Goal: Book appointment/travel/reservation

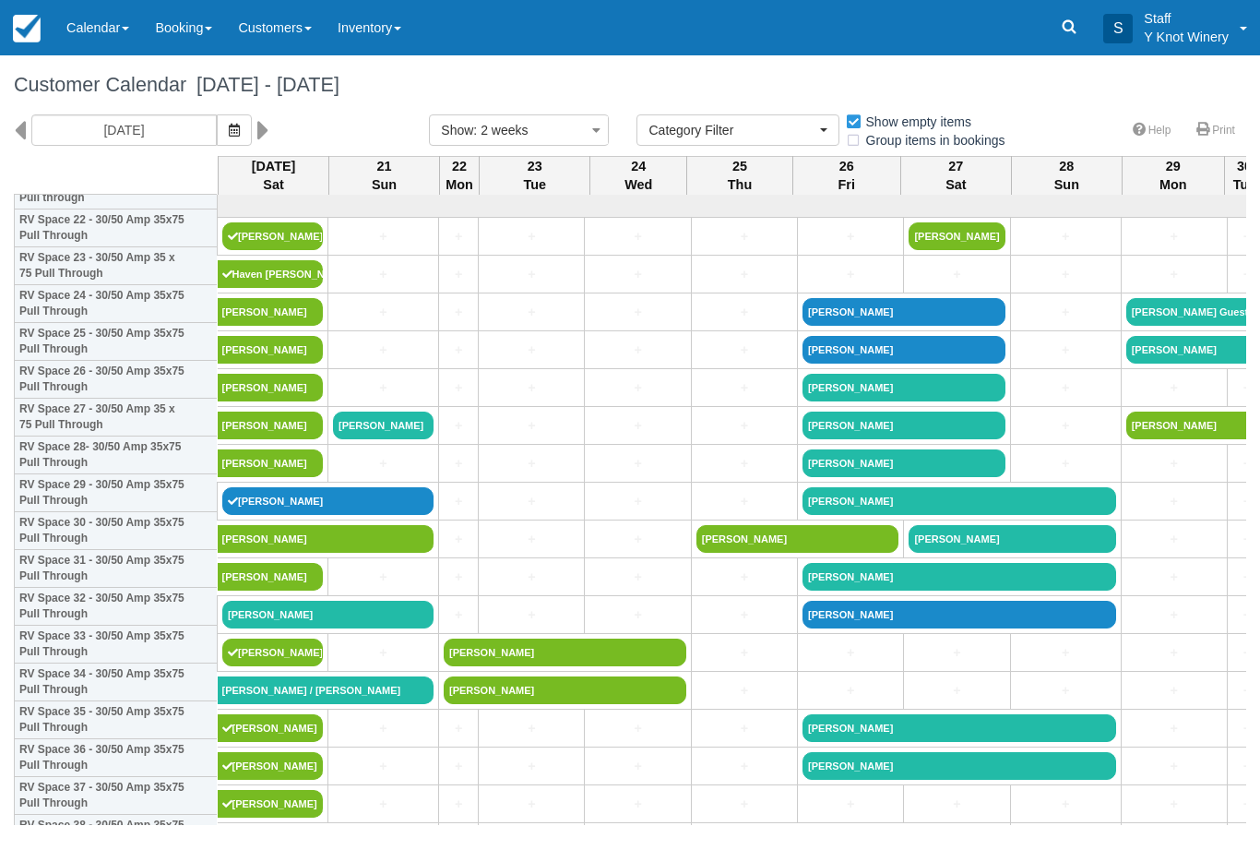
select select
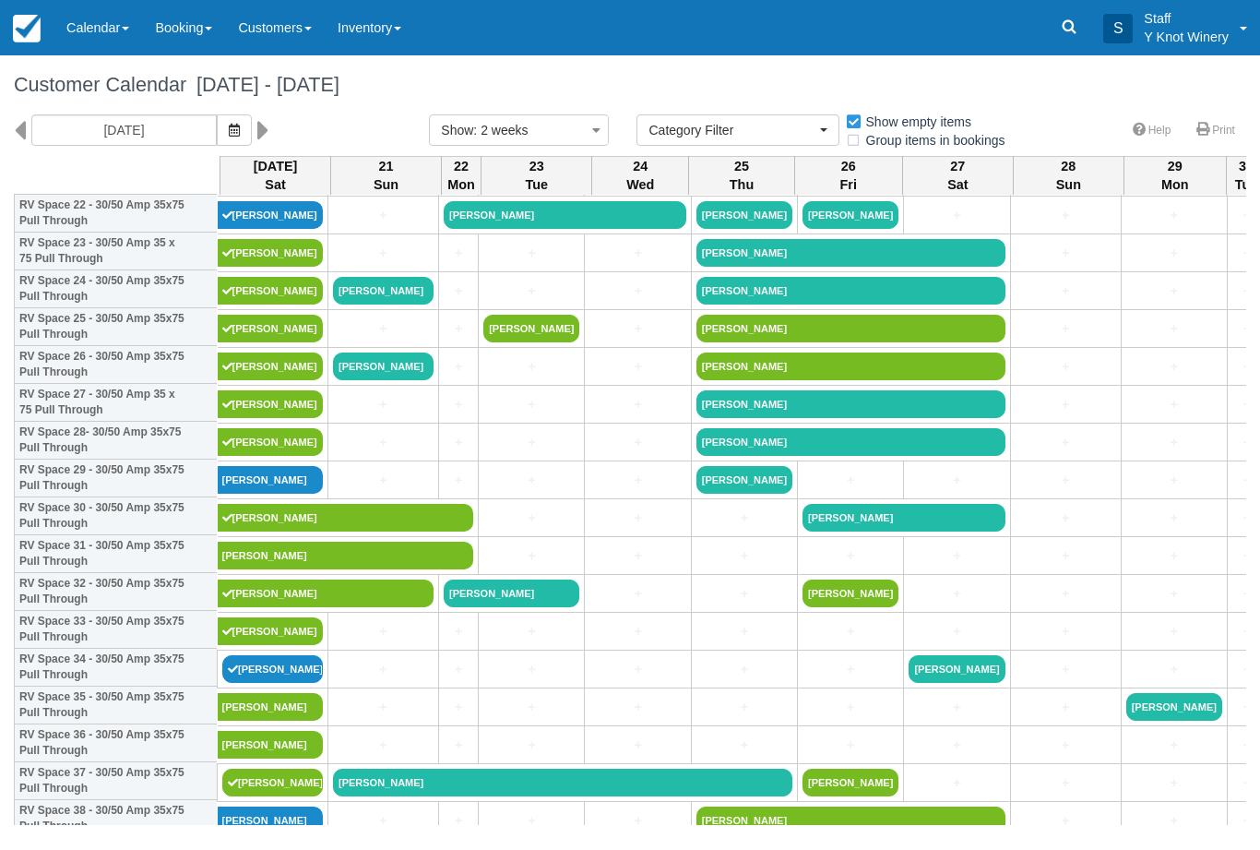
scroll to position [893, 0]
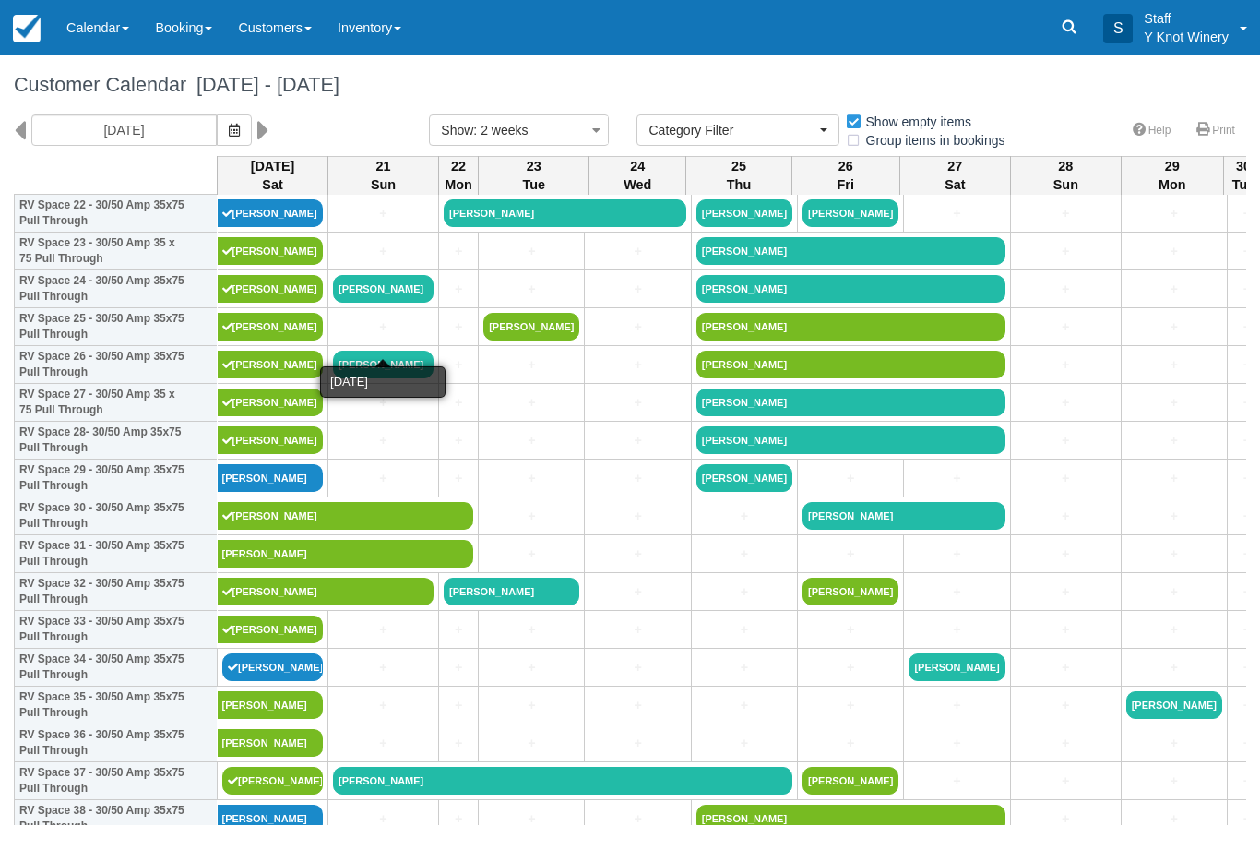
click at [349, 337] on link "+" at bounding box center [383, 326] width 101 height 19
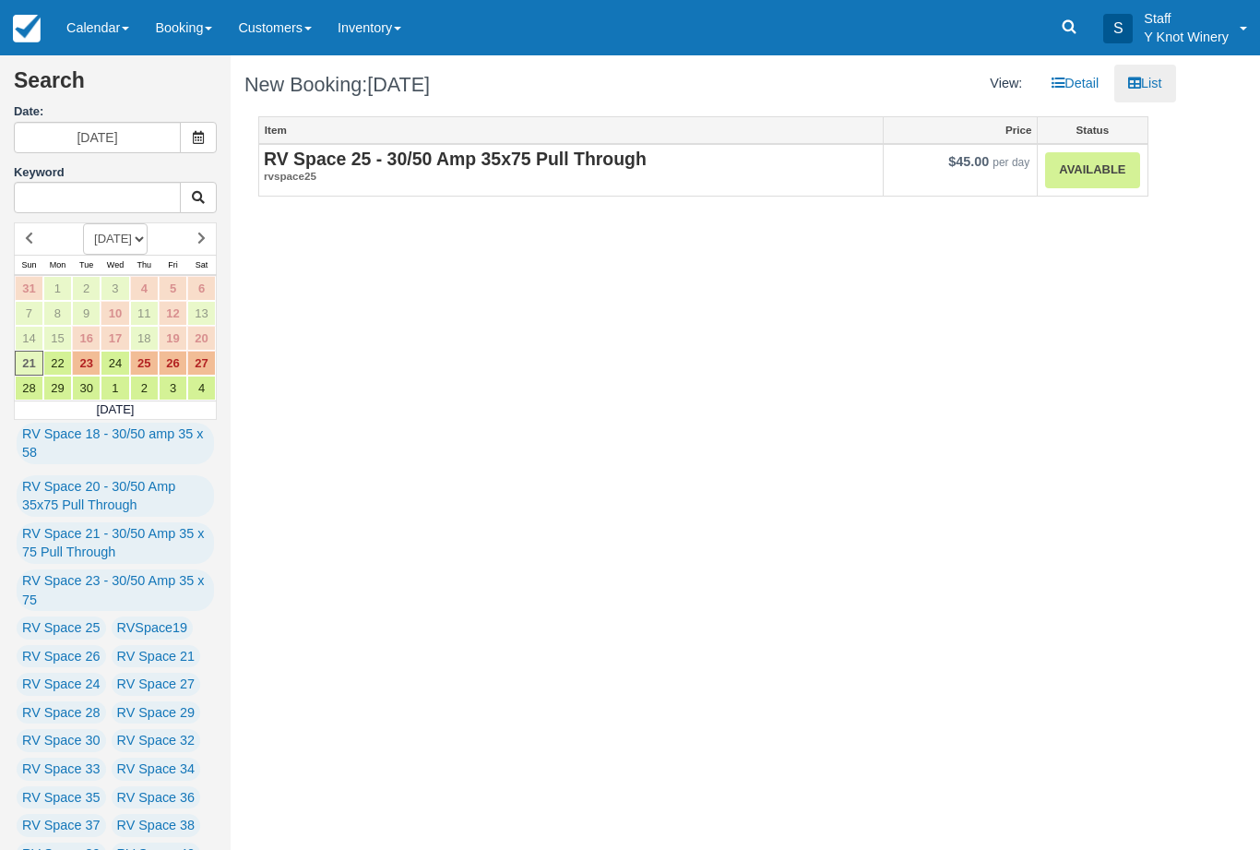
click at [1078, 167] on link "Available" at bounding box center [1092, 170] width 94 height 36
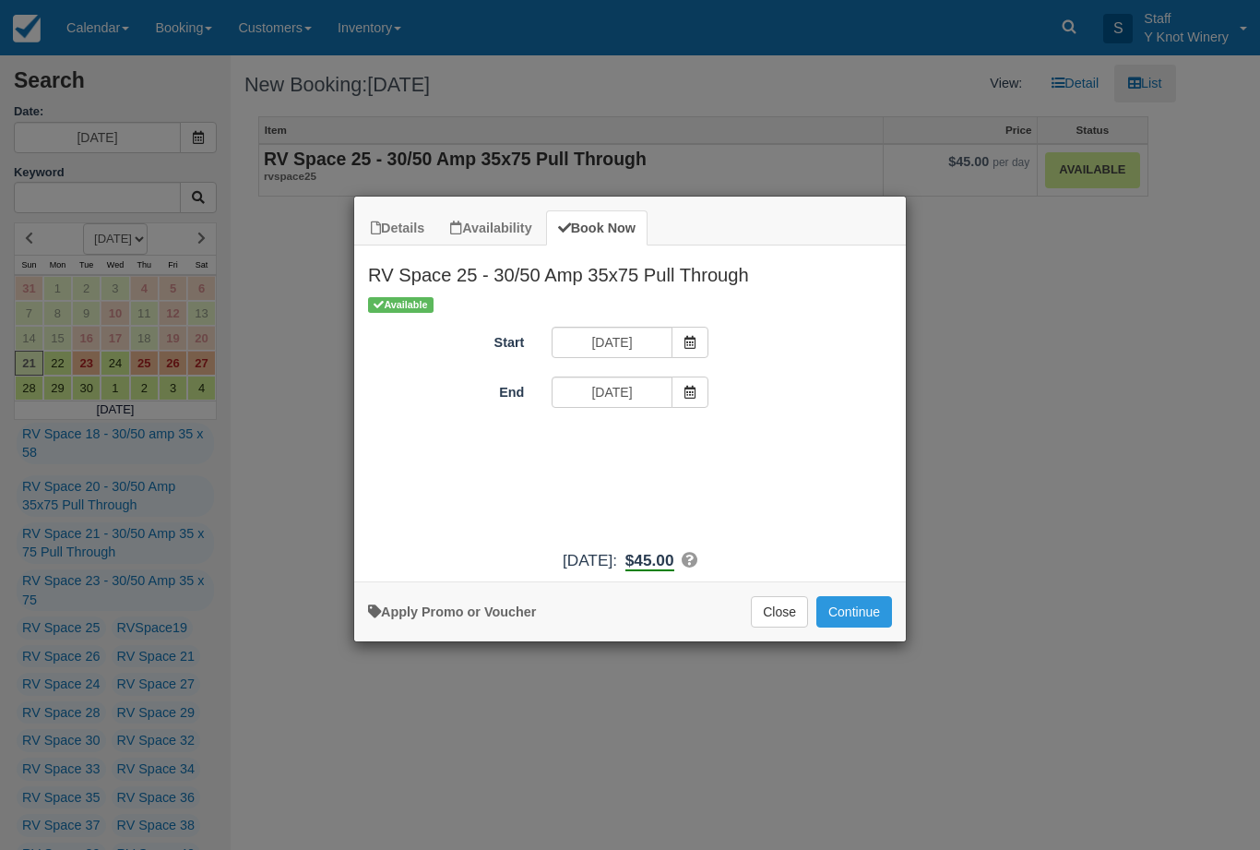
click at [864, 627] on button "Continue" at bounding box center [855, 611] width 76 height 31
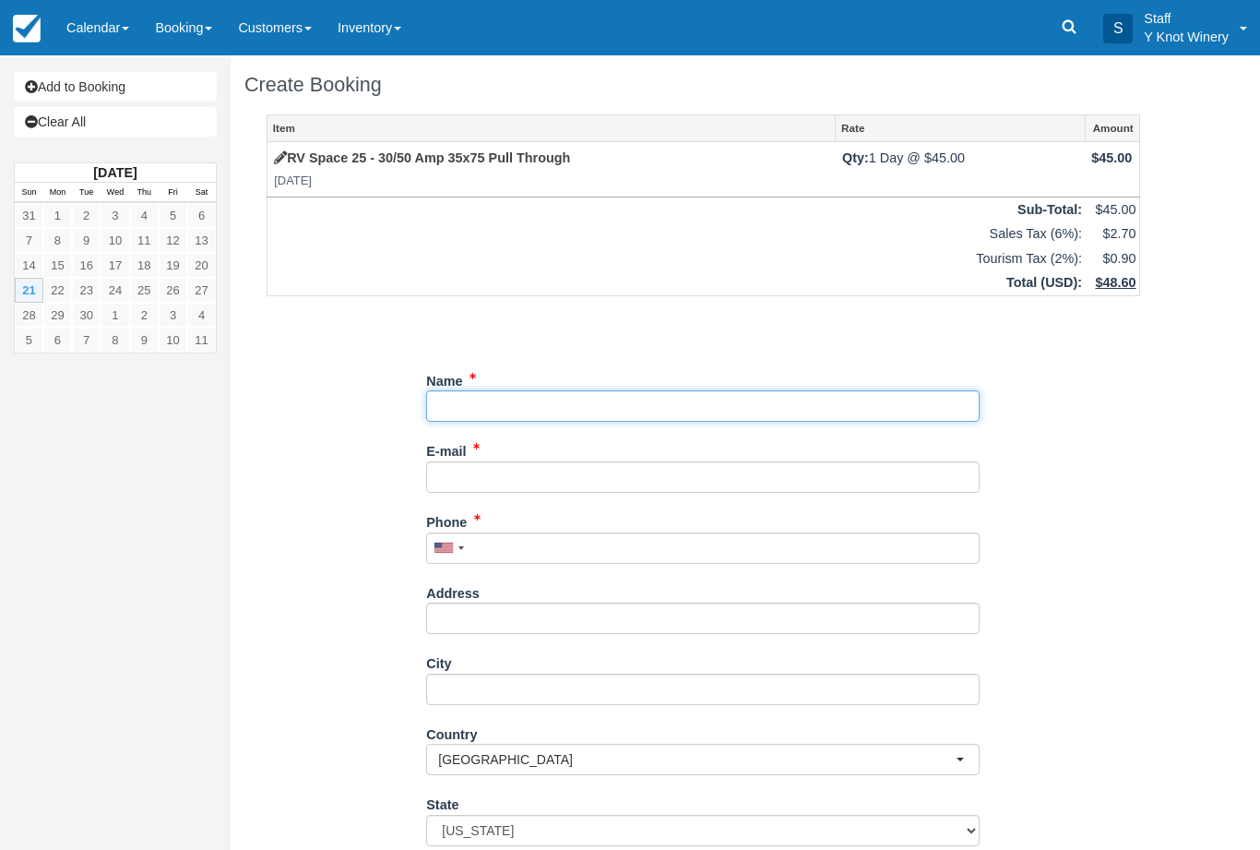
click at [471, 395] on input "Name" at bounding box center [703, 405] width 554 height 31
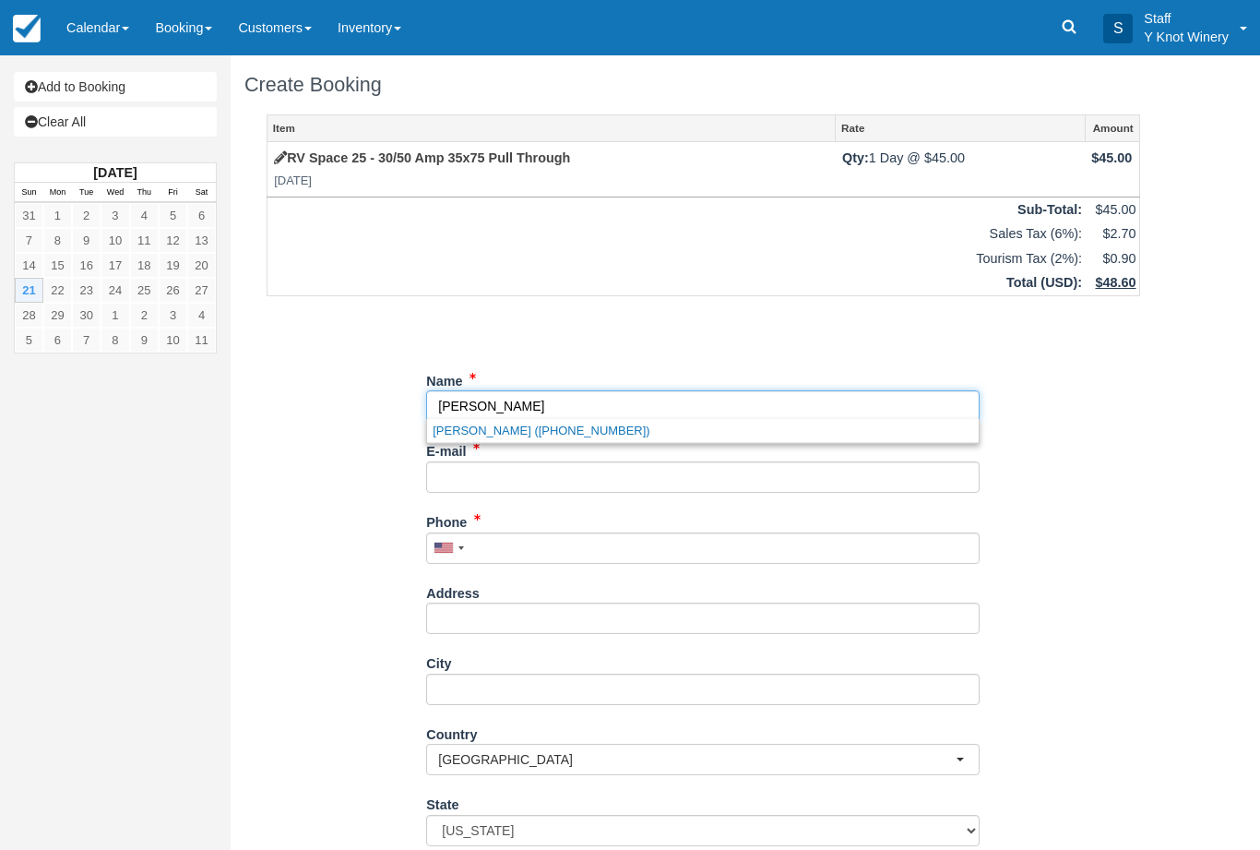
click at [544, 426] on link "[PERSON_NAME] ([PHONE_NUMBER])" at bounding box center [703, 430] width 552 height 23
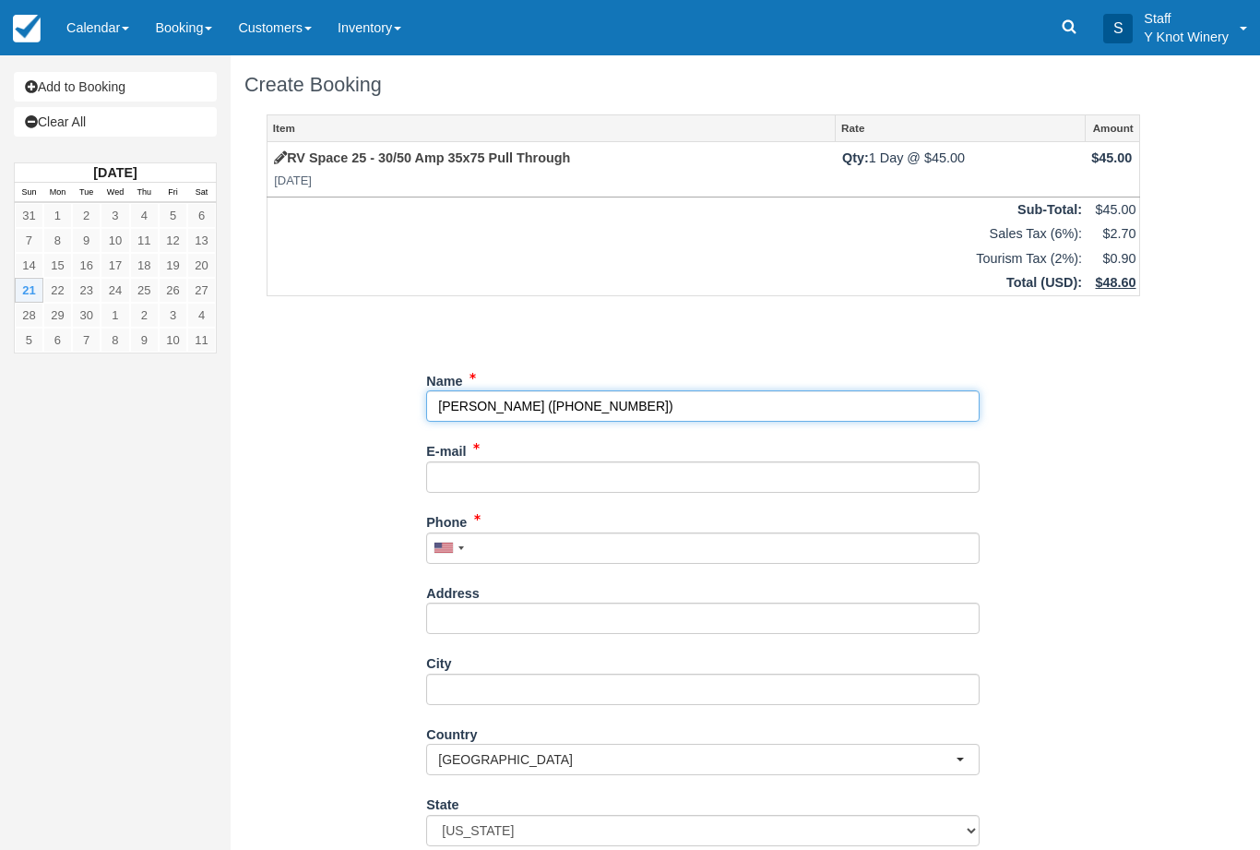
type input "[PERSON_NAME]"
type input "[PHONE_NUMBER]"
select select "CA"
select select
select select "MB"
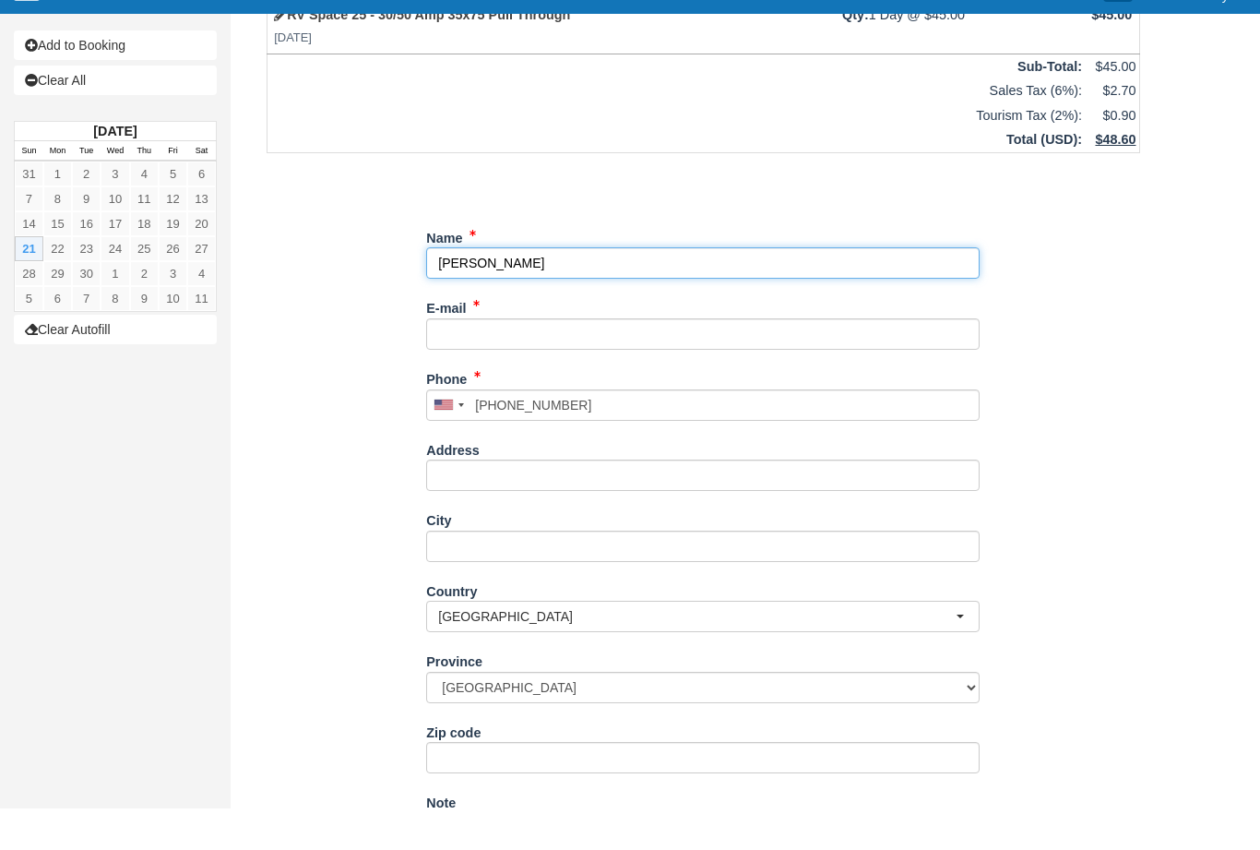
scroll to position [149, 0]
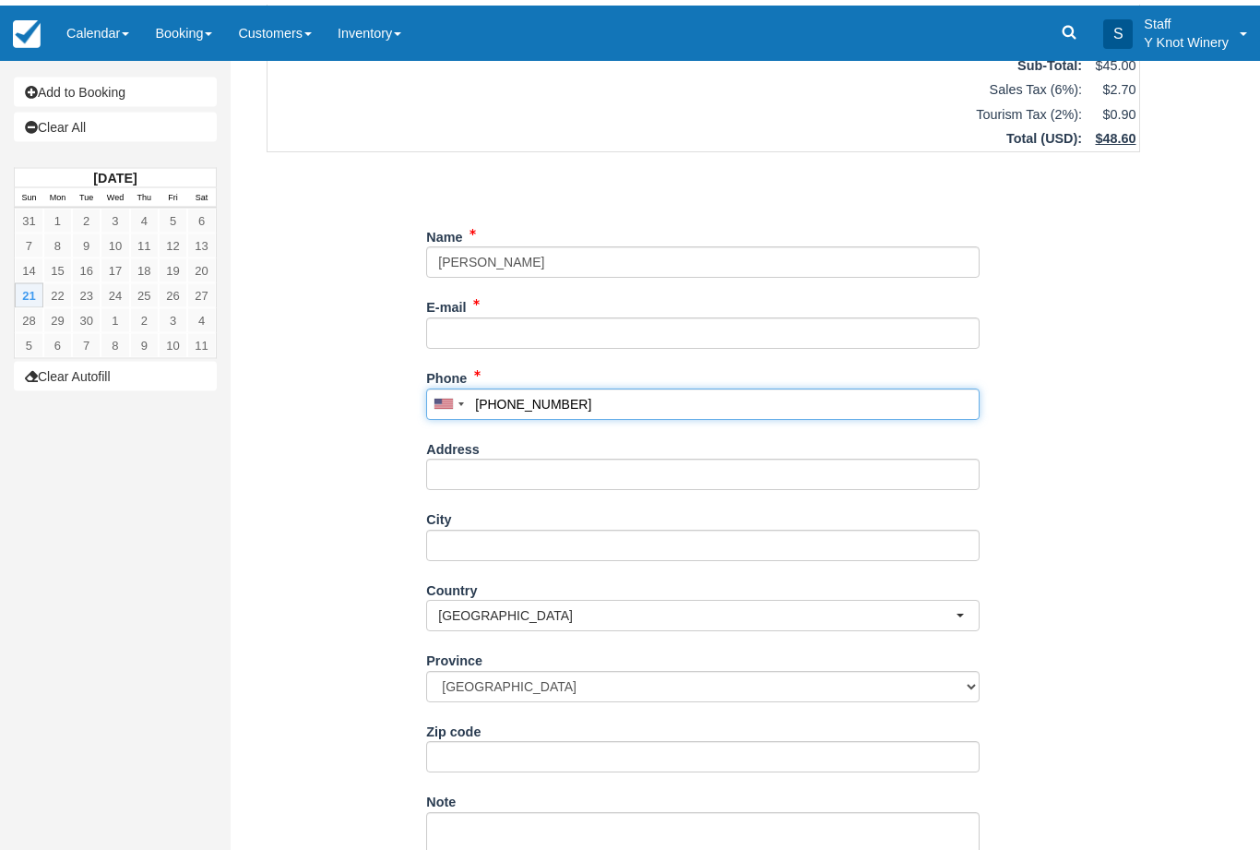
click at [584, 395] on input "[PHONE_NUMBER]" at bounding box center [703, 399] width 554 height 31
click at [625, 387] on input "[PHONE_NUMBER]" at bounding box center [703, 399] width 554 height 31
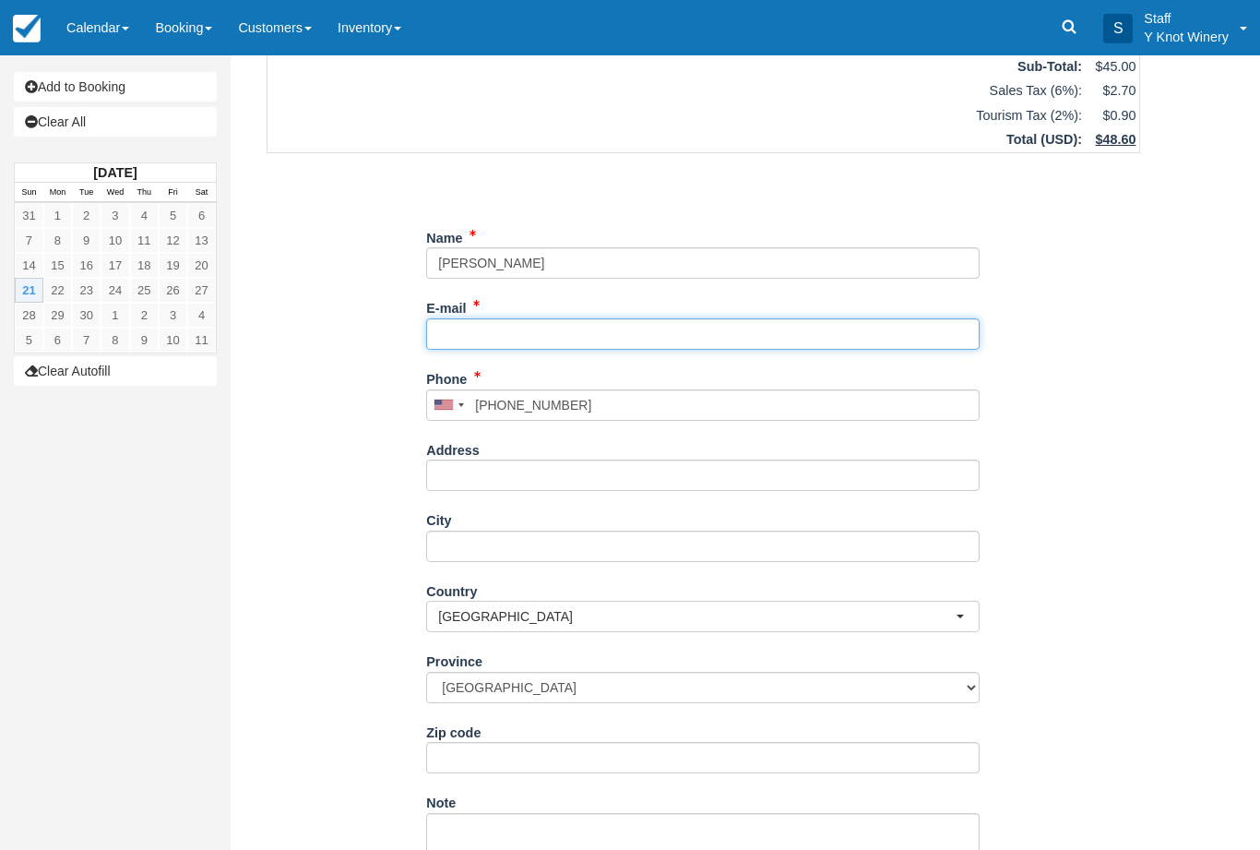
click at [500, 318] on input "E-mail" at bounding box center [703, 333] width 554 height 31
type input "[PHONE_NUMBER]"
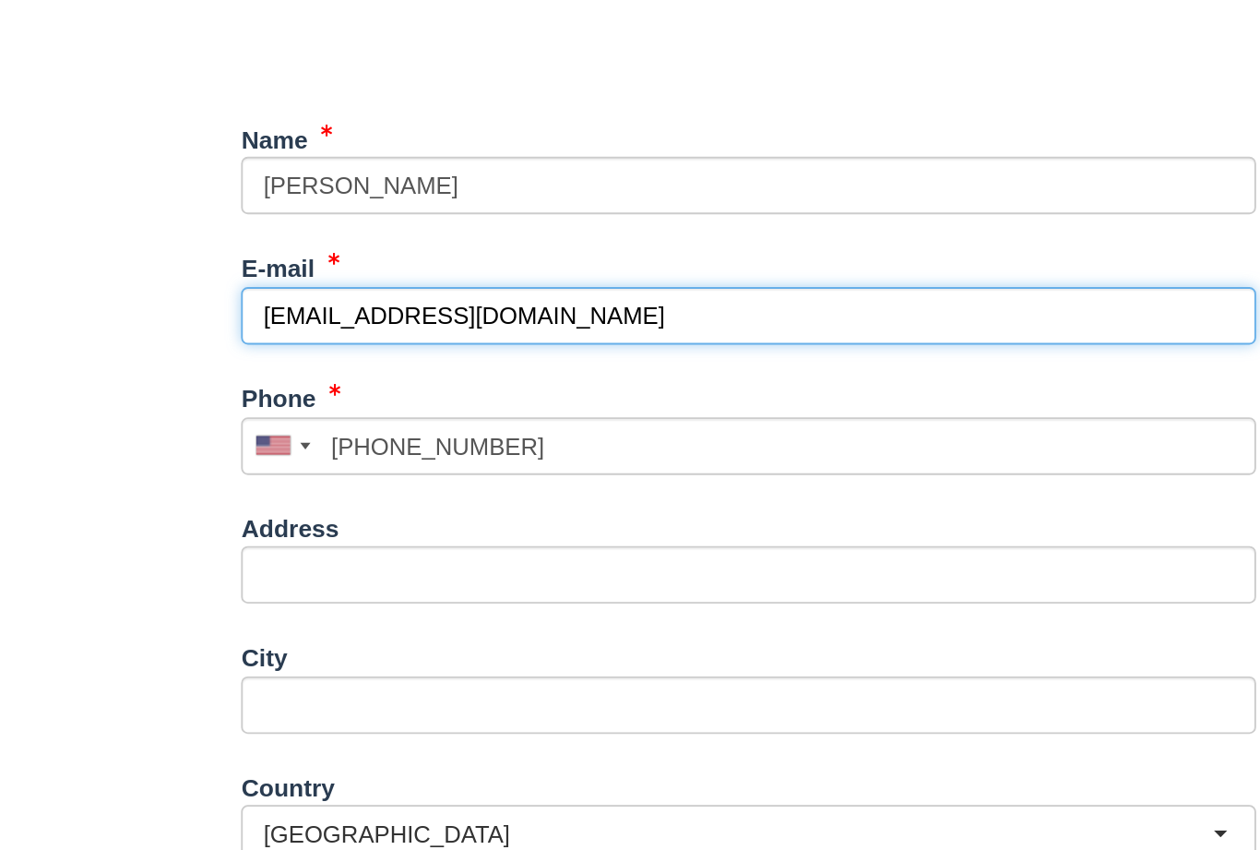
type input "[EMAIL_ADDRESS][DOMAIN_NAME]"
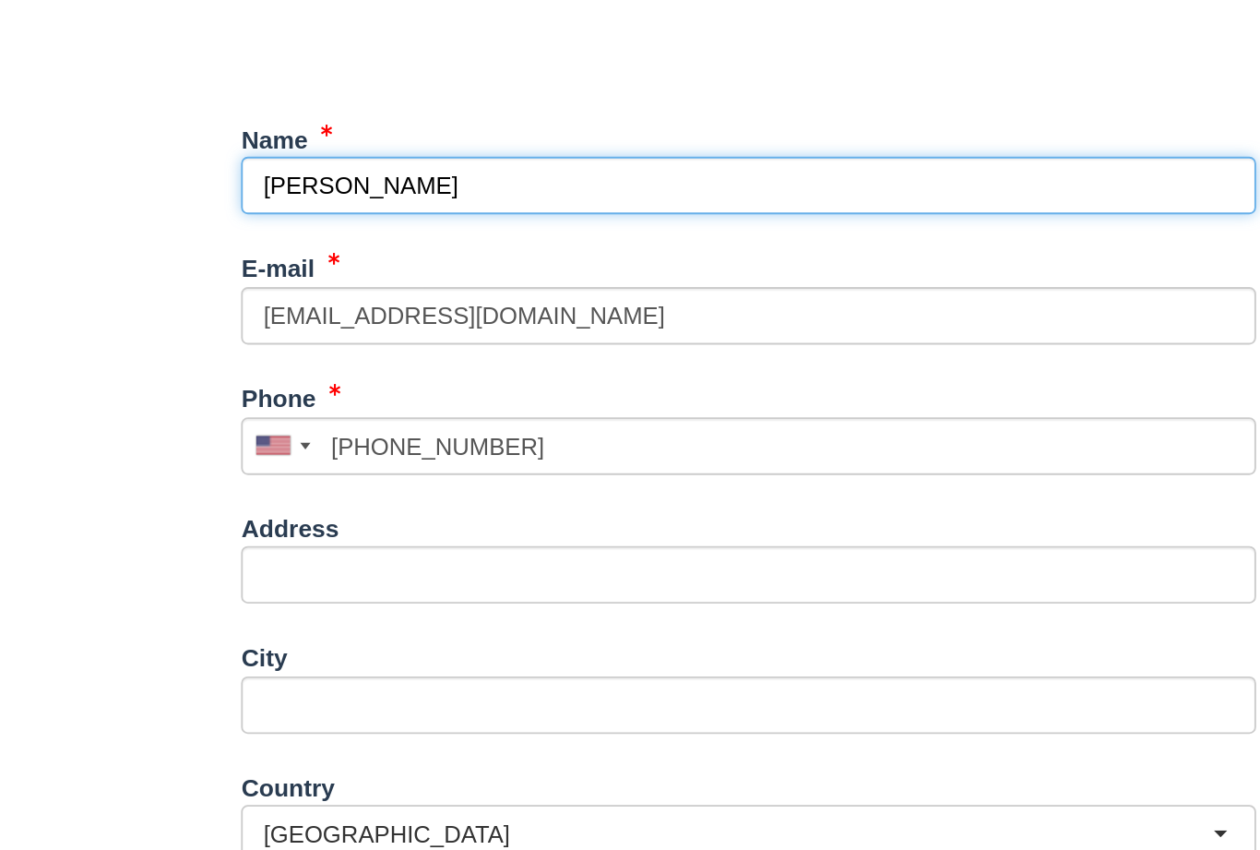
click at [426, 242] on input "Name" at bounding box center [703, 257] width 554 height 31
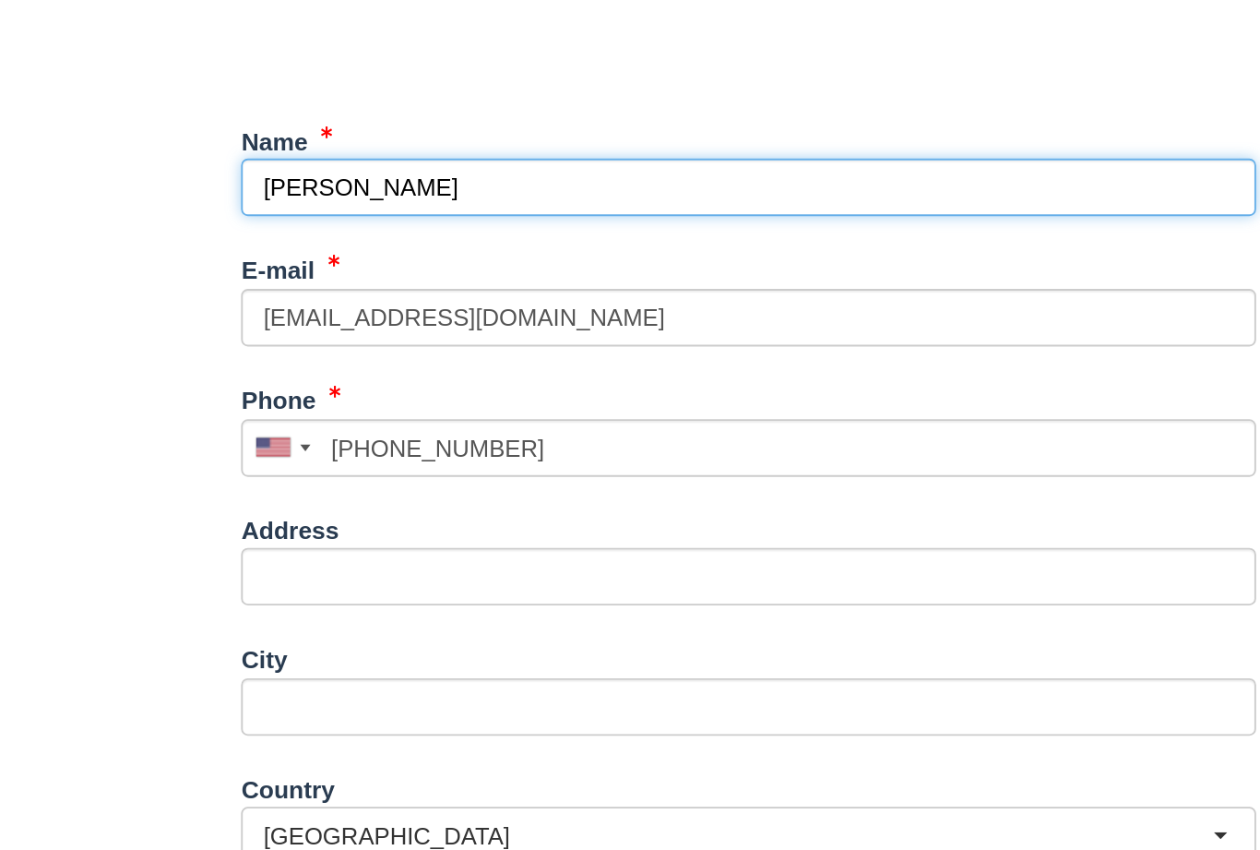
type input "[PERSON_NAME]"
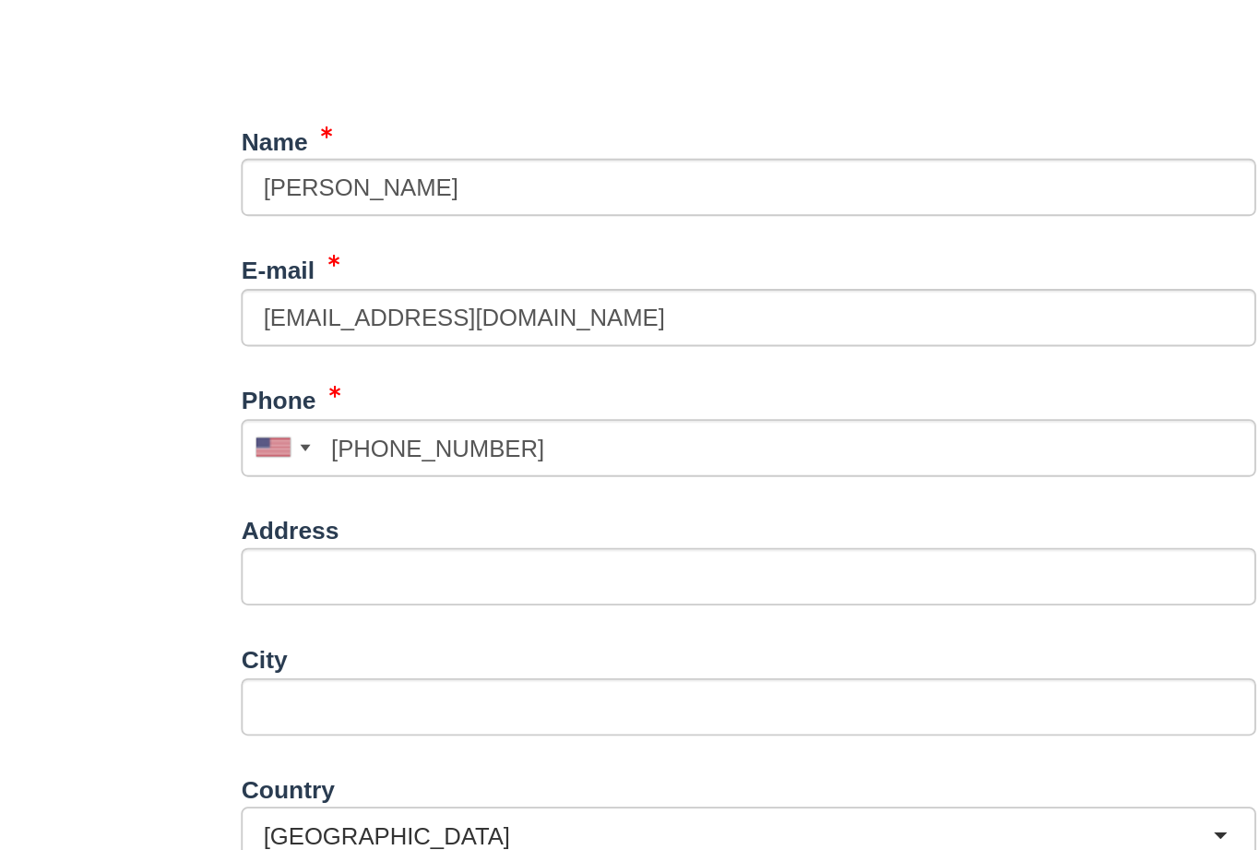
click at [426, 826] on button "Continue" at bounding box center [470, 841] width 89 height 31
type input "[PHONE_NUMBER]"
